Goal: Transaction & Acquisition: Purchase product/service

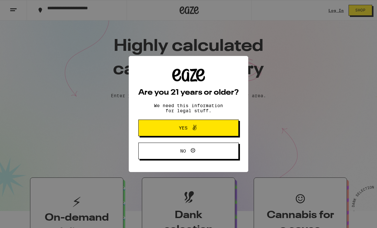
click at [214, 128] on button "Yes" at bounding box center [188, 128] width 100 height 17
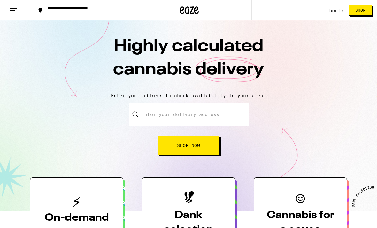
click at [154, 114] on input "Enter your delivery address" at bounding box center [189, 114] width 120 height 22
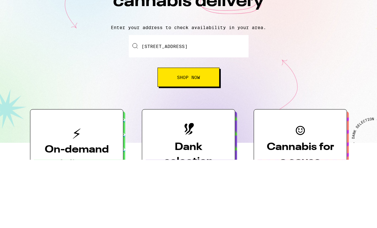
scroll to position [68, 0]
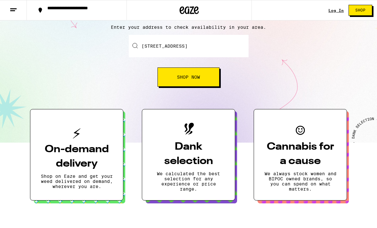
click at [209, 81] on button "Shop Now" at bounding box center [189, 76] width 62 height 19
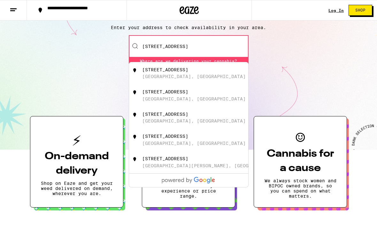
click at [183, 72] on div "[STREET_ADDRESS]" at bounding box center [165, 69] width 46 height 5
type input "[STREET_ADDRESS]"
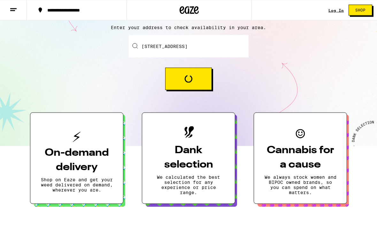
scroll to position [68, 0]
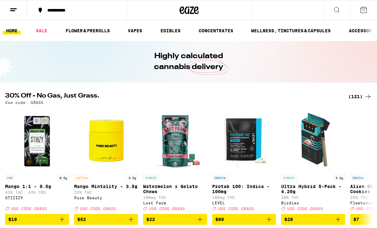
click at [175, 32] on link "EDIBLES" at bounding box center [170, 31] width 27 height 8
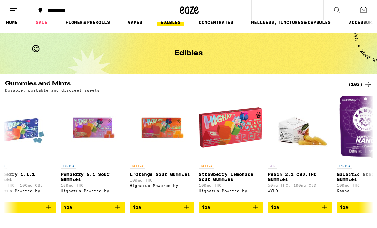
scroll to position [0, 2775]
click at [297, 137] on img "Open page for Peach 2:1 CBD:THC Gummies from WYLD" at bounding box center [300, 128] width 64 height 64
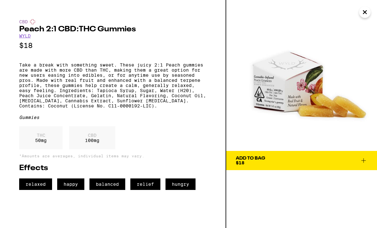
click at [362, 11] on icon "Close" at bounding box center [365, 12] width 8 height 10
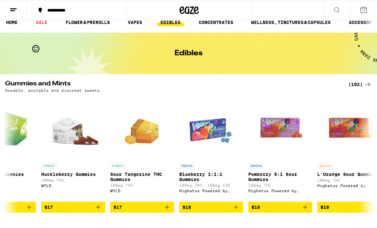
scroll to position [0, 2584]
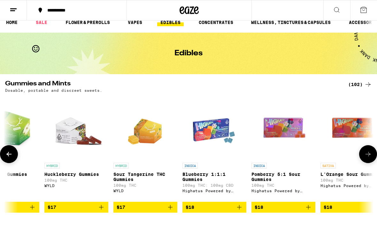
click at [210, 147] on img "Open page for Blueberry 1:1:1 Gummies from Highatus Powered by Cannabiotix" at bounding box center [215, 128] width 64 height 64
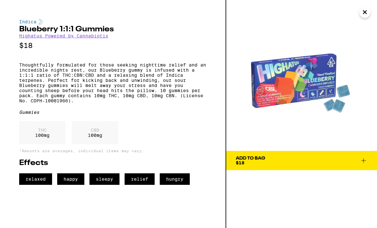
scroll to position [8, 0]
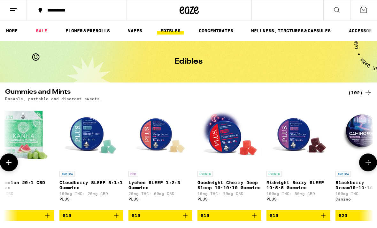
scroll to position [0, 3397]
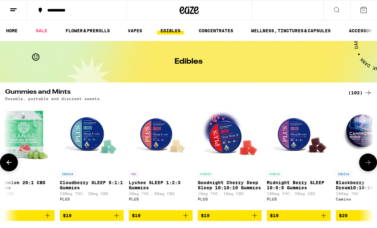
click at [231, 137] on img "Open page for Goodnight Cherry Deep Sleep 10:10:10 Gummies from PLUS" at bounding box center [230, 136] width 64 height 64
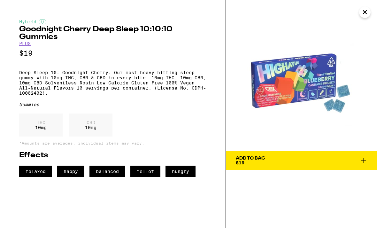
click at [368, 10] on icon "Close" at bounding box center [365, 12] width 8 height 10
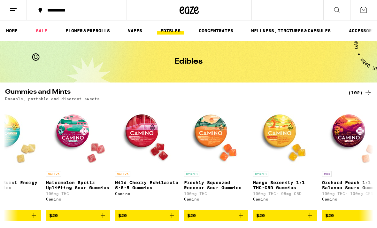
scroll to position [0, 4102]
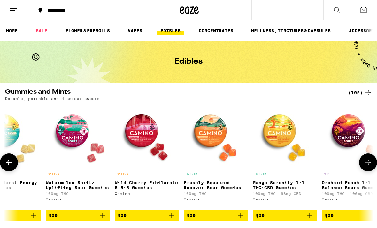
click at [277, 130] on img "Open page for Mango Serenity 1:1 THC:CBD Gummies from Camino" at bounding box center [285, 136] width 64 height 64
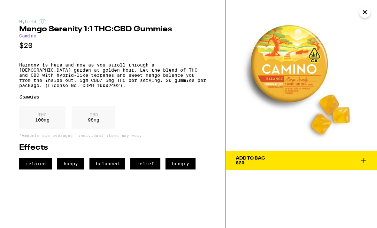
click at [28, 35] on link "Camino" at bounding box center [27, 35] width 17 height 5
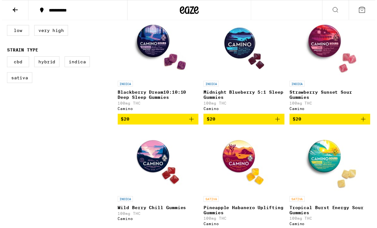
scroll to position [193, 0]
